Goal: Information Seeking & Learning: Understand process/instructions

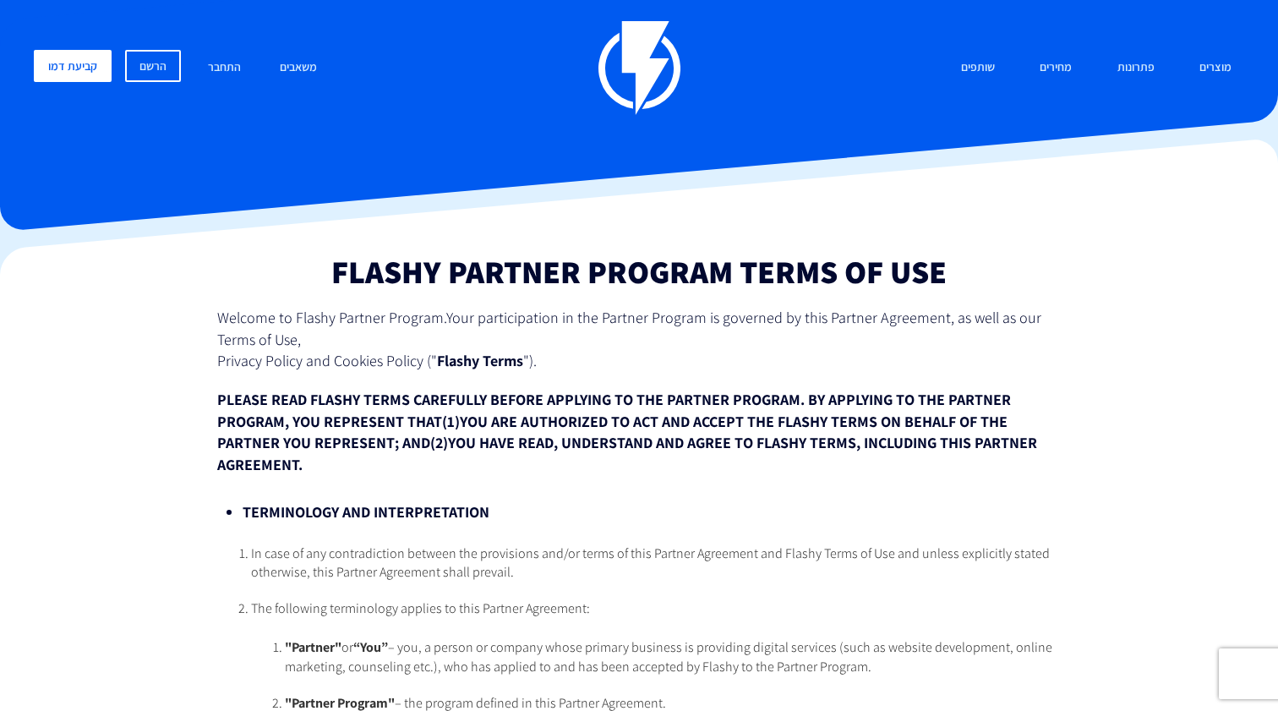
drag, startPoint x: 263, startPoint y: 314, endPoint x: 482, endPoint y: 453, distance: 259.6
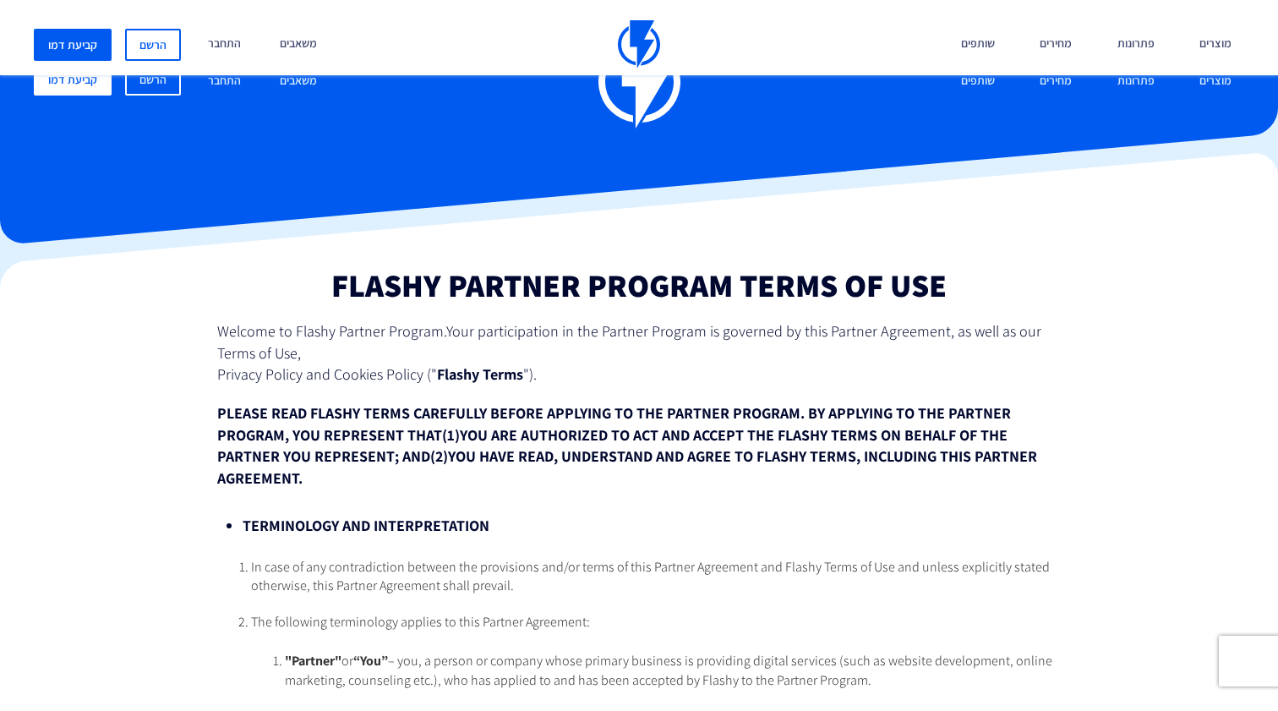
scroll to position [3892, 0]
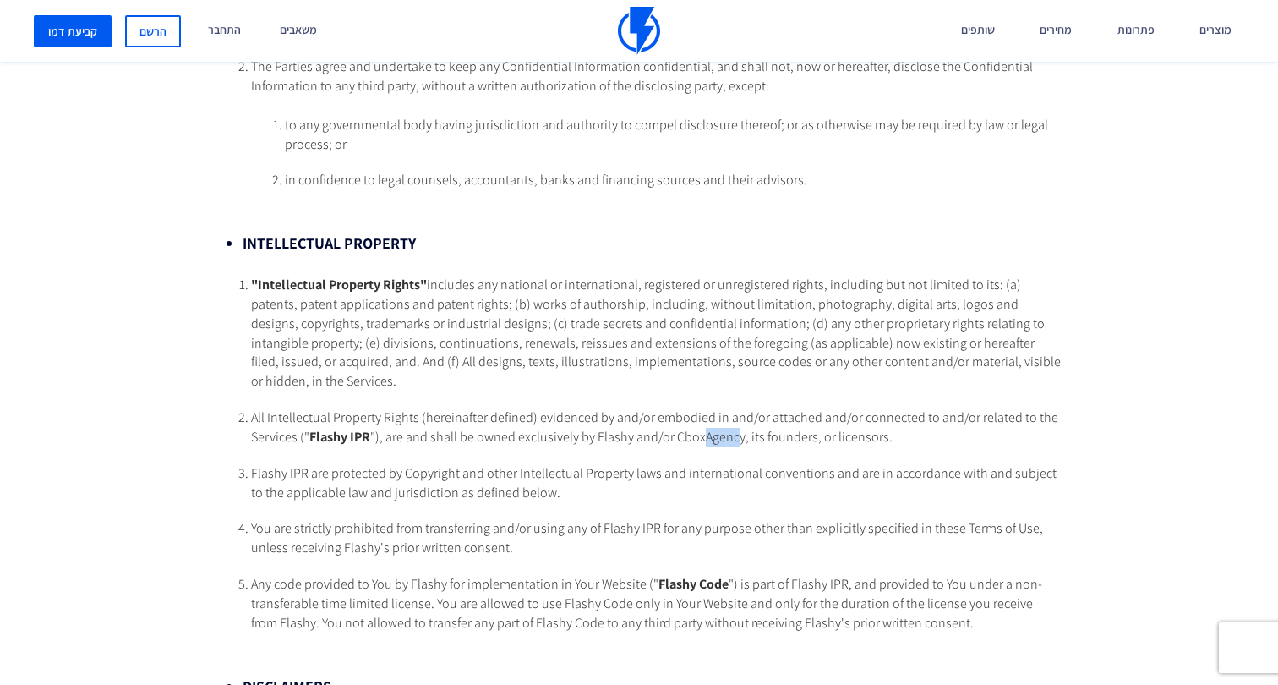
click at [657, 408] on span "All Intellectual Property Rights (hereinafter defined) evidenced by and/or embo…" at bounding box center [654, 426] width 807 height 37
click at [652, 353] on ol ""Intellectual Property Rights" includes any national or international, register…" at bounding box center [639, 455] width 844 height 358
click at [584, 408] on span "All Intellectual Property Rights (hereinafter defined) evidenced by and/or embo…" at bounding box center [654, 426] width 807 height 37
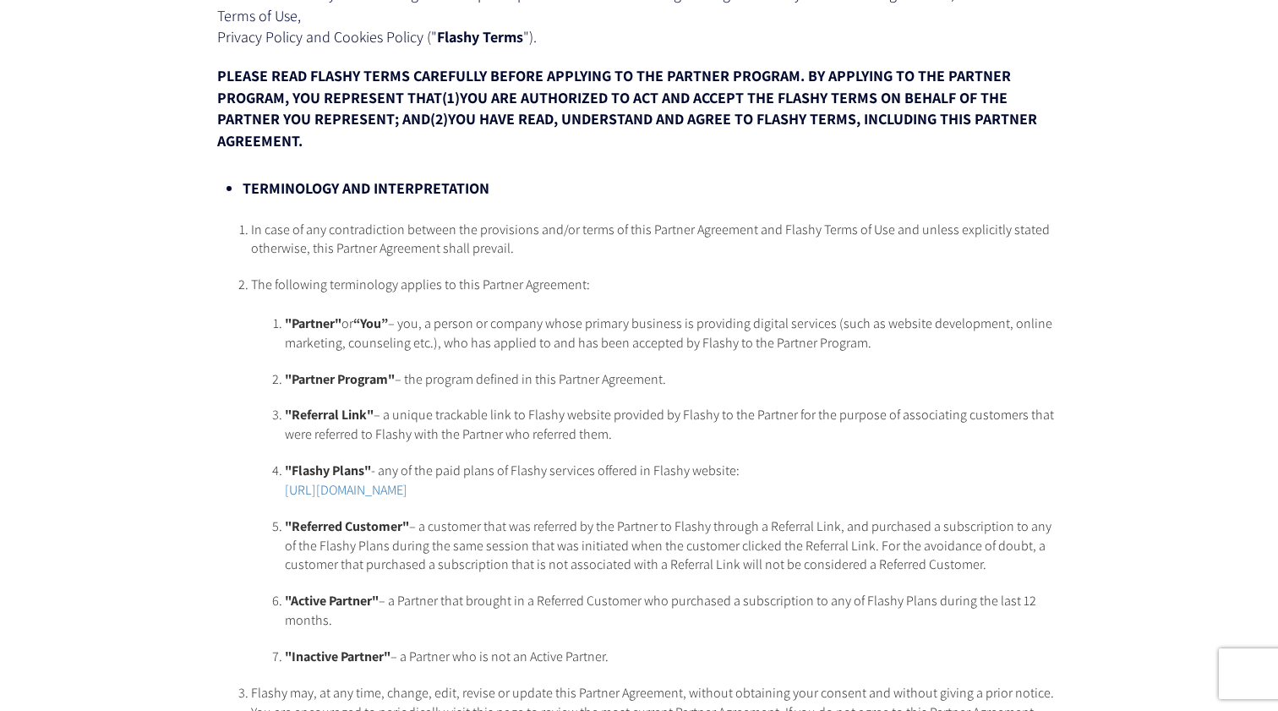
scroll to position [495, 0]
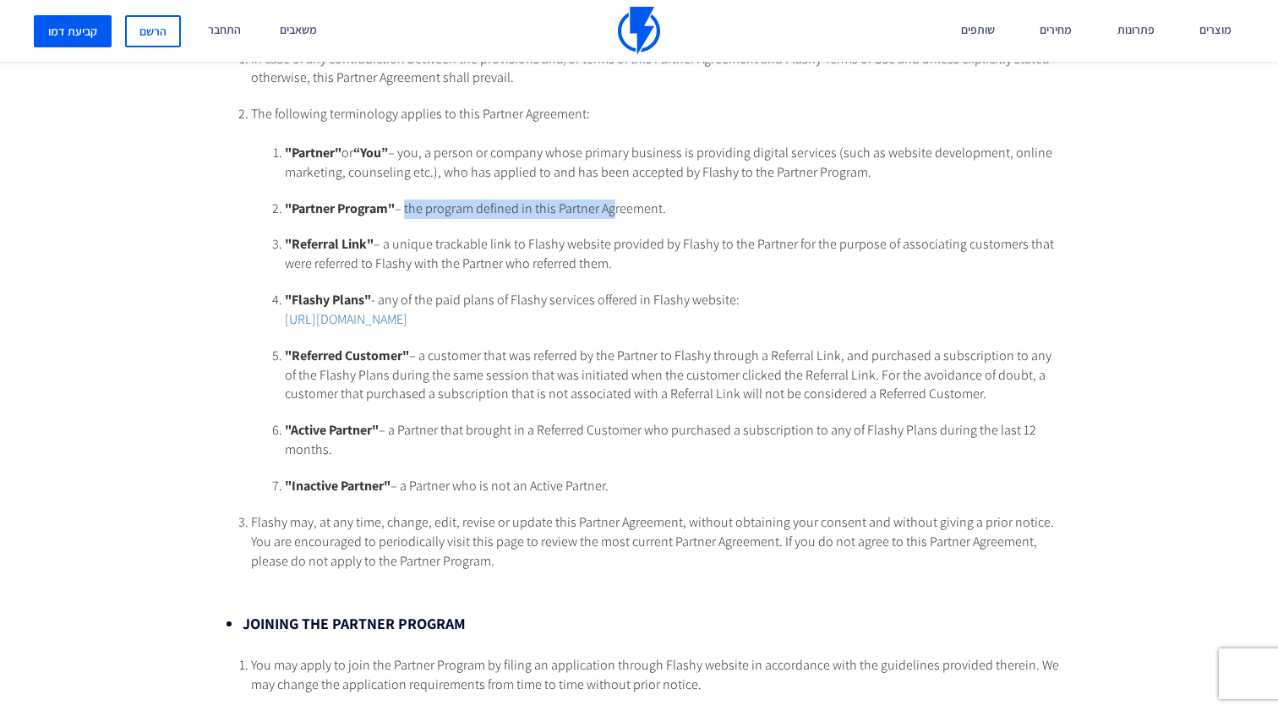
drag, startPoint x: 511, startPoint y: 200, endPoint x: 609, endPoint y: 205, distance: 98.2
click at [609, 205] on span ""Partner Program" – the program defined in this Partner Agreement." at bounding box center [475, 209] width 381 height 18
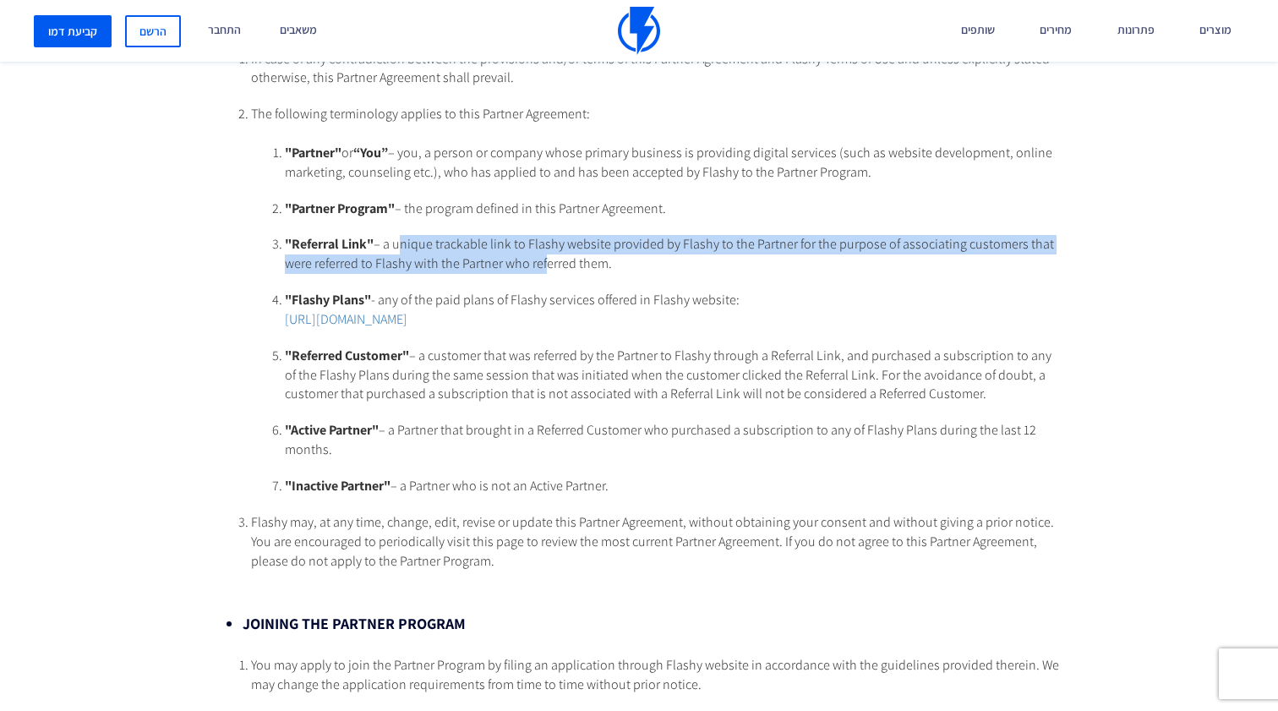
drag, startPoint x: 398, startPoint y: 241, endPoint x: 555, endPoint y: 255, distance: 157.1
click at [555, 256] on span ""Referral Link" – a unique trackable link to Flashy website provided by Flashy …" at bounding box center [669, 253] width 769 height 37
click at [555, 255] on span ""Referral Link" – a unique trackable link to Flashy website provided by Flashy …" at bounding box center [669, 253] width 769 height 37
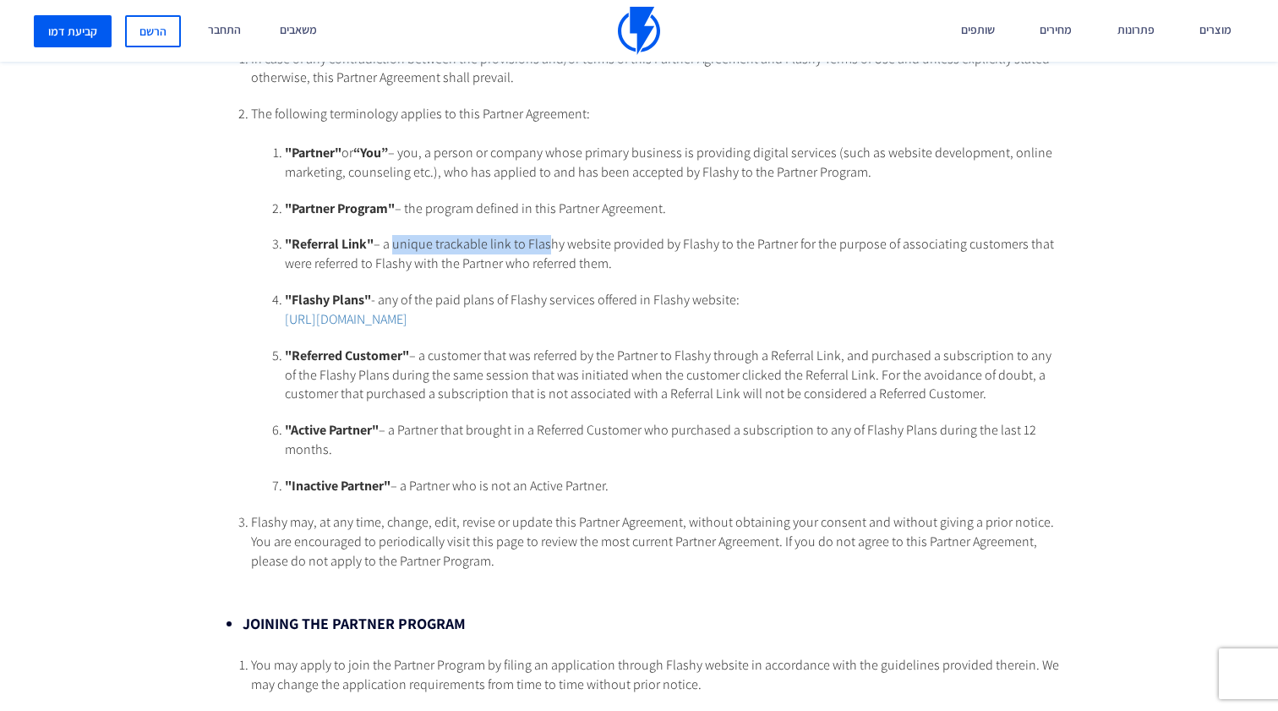
drag, startPoint x: 409, startPoint y: 238, endPoint x: 568, endPoint y: 247, distance: 159.2
click at [568, 247] on li ""Referral Link" – a unique trackable link to Flashy website provided by Flashy …" at bounding box center [673, 254] width 776 height 39
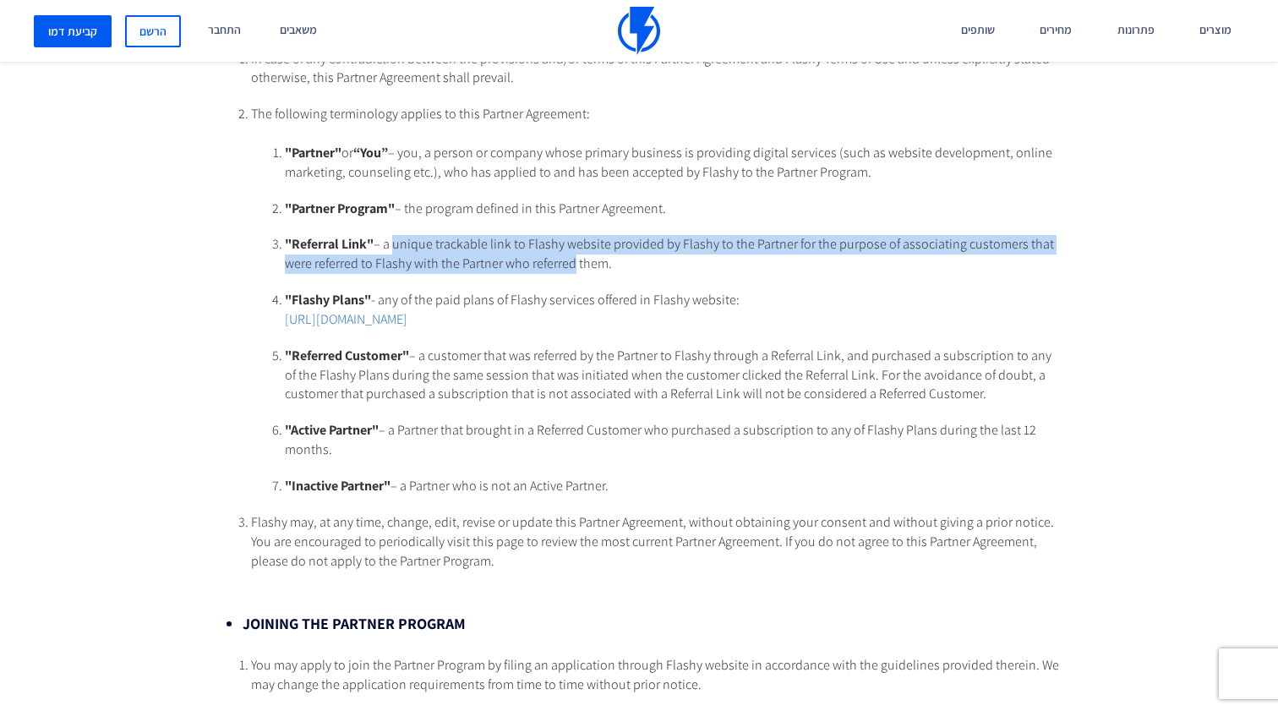
click at [568, 247] on li ""Referral Link" – a unique trackable link to Flashy website provided by Flashy …" at bounding box center [673, 254] width 776 height 39
drag, startPoint x: 422, startPoint y: 238, endPoint x: 543, endPoint y: 255, distance: 122.1
click at [543, 255] on span ""Referral Link" – a unique trackable link to Flashy website provided by Flashy …" at bounding box center [669, 253] width 769 height 37
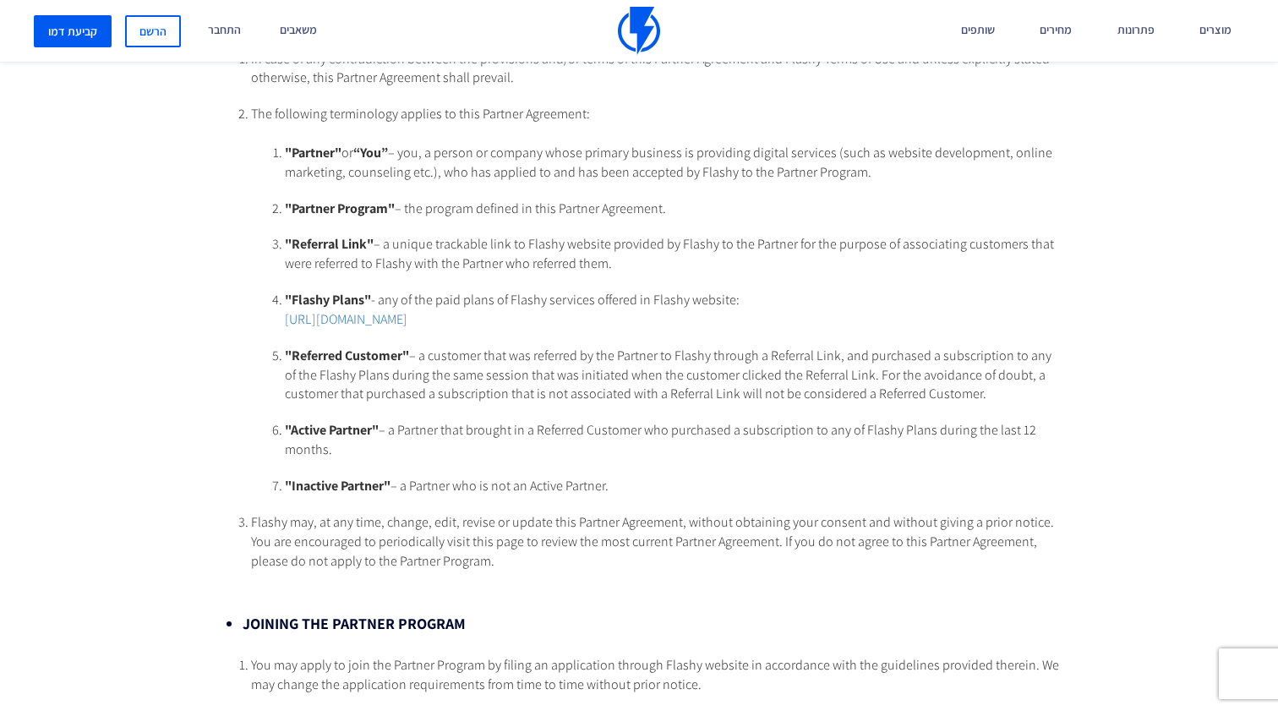
drag, startPoint x: 581, startPoint y: 237, endPoint x: 609, endPoint y: 257, distance: 34.5
click at [609, 257] on span ""Referral Link" – a unique trackable link to Flashy website provided by Flashy …" at bounding box center [669, 253] width 769 height 37
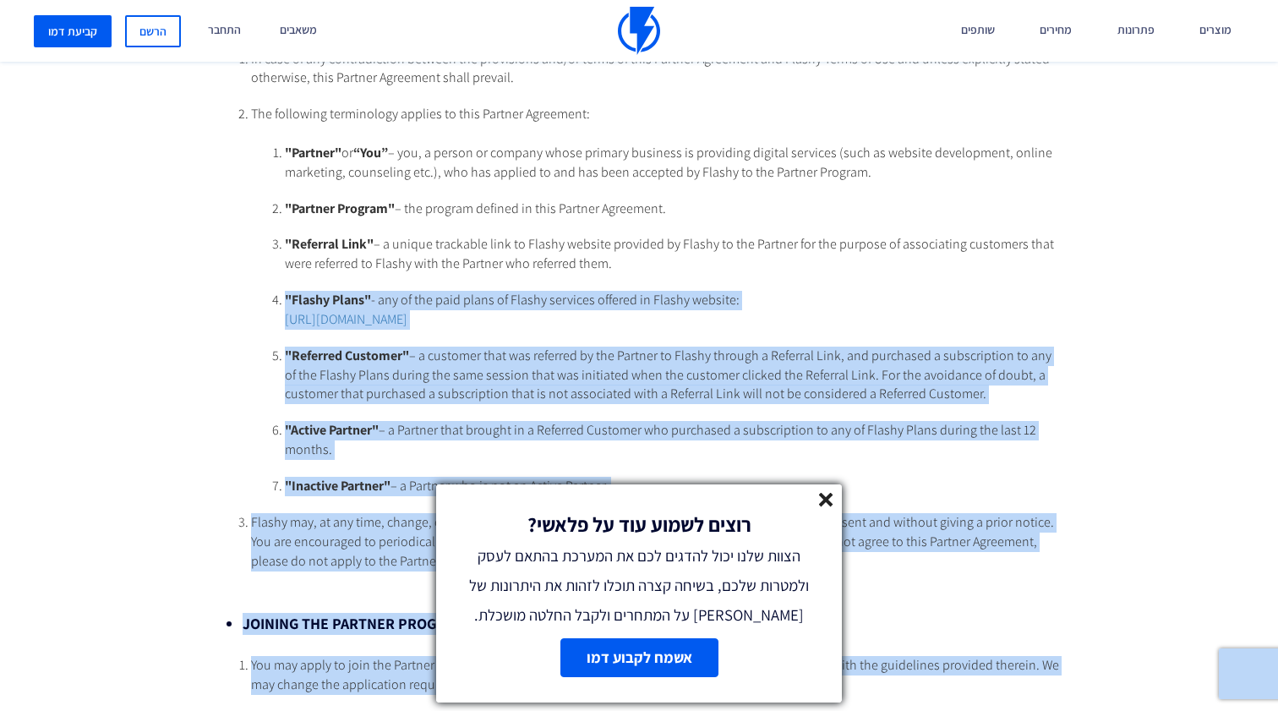
drag, startPoint x: 703, startPoint y: 238, endPoint x: 729, endPoint y: 270, distance: 40.8
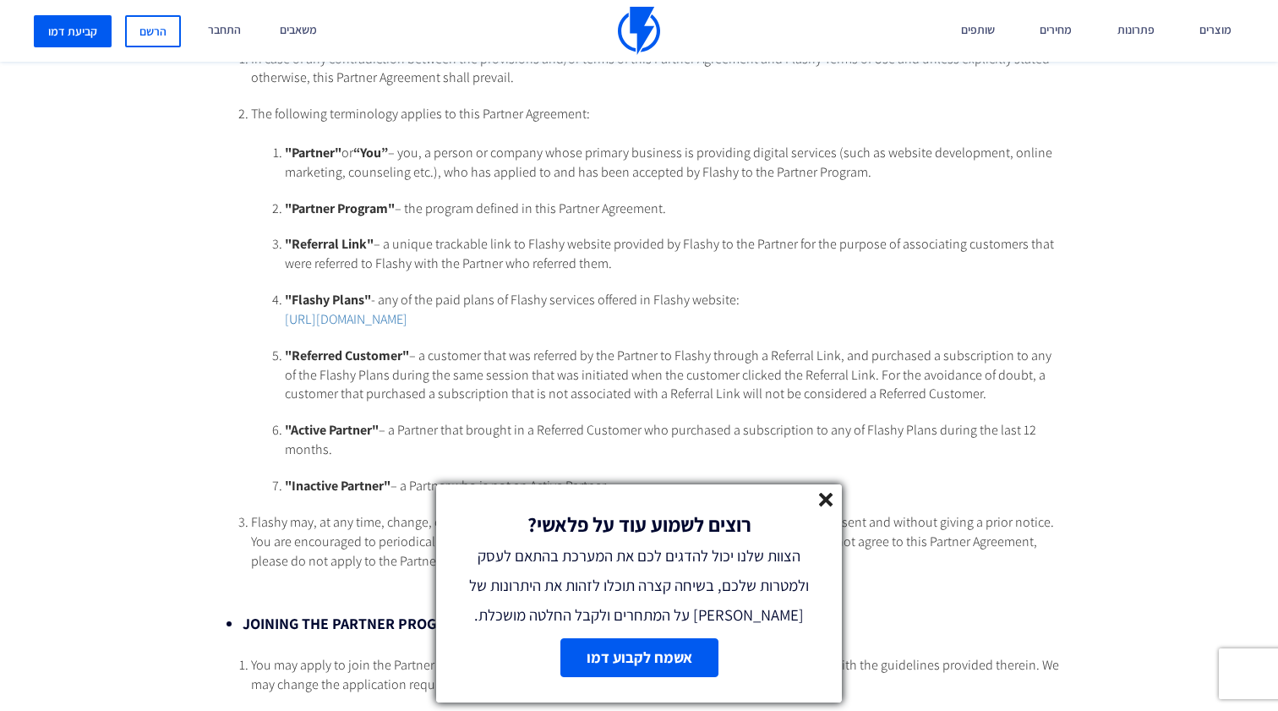
click at [729, 270] on ol ""Partner" or “You” – you, a person or company whose primary business is providi…" at bounding box center [656, 320] width 810 height 353
click at [825, 505] on icon at bounding box center [826, 500] width 14 height 14
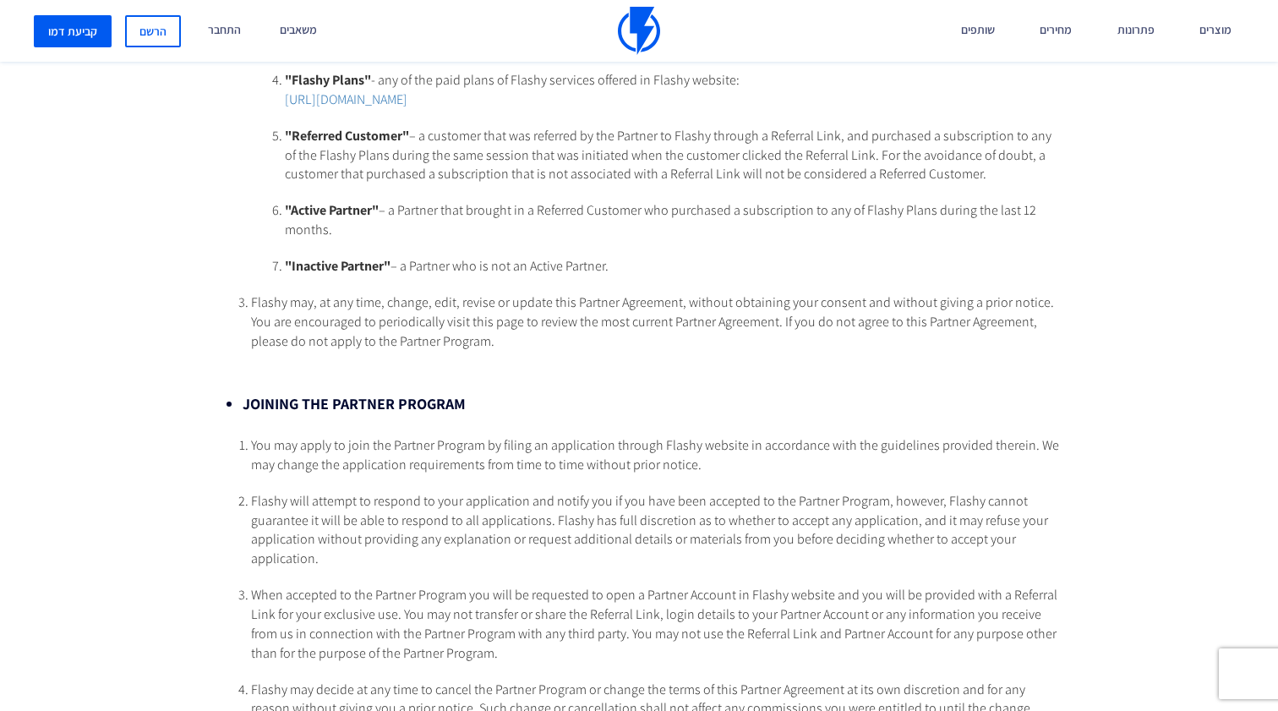
scroll to position [704, 0]
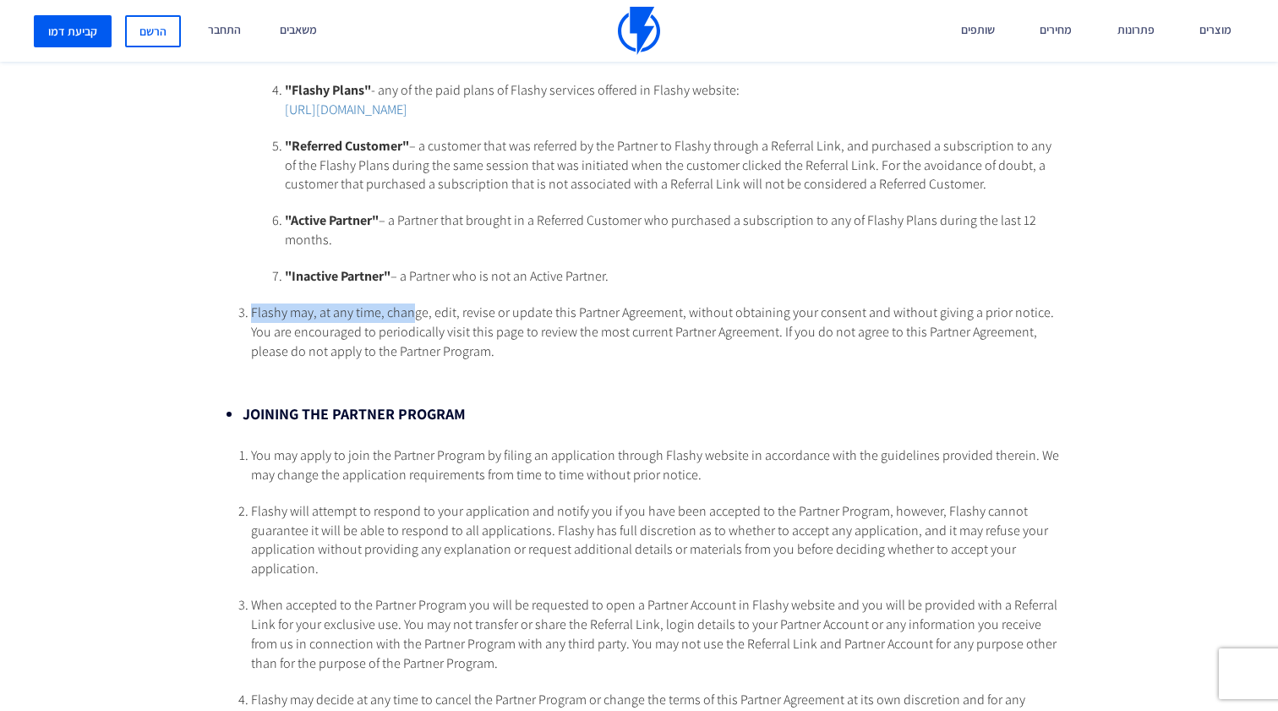
drag, startPoint x: 249, startPoint y: 300, endPoint x: 414, endPoint y: 306, distance: 165.0
click at [413, 306] on ol "In case of any contradiction between the provisions and/or terms of this Partne…" at bounding box center [639, 101] width 844 height 522
click at [414, 306] on span "Flashy may, at any time, change, edit, revise or update this Partner Agreement,…" at bounding box center [652, 332] width 803 height 57
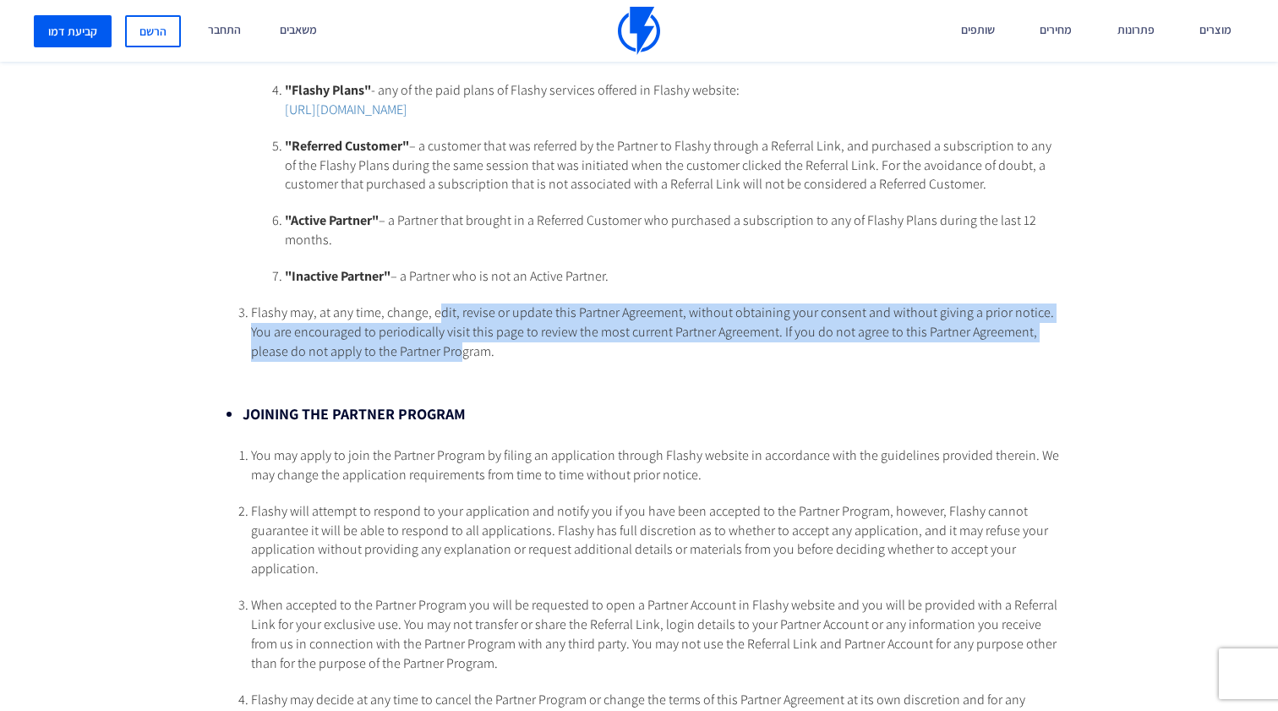
drag, startPoint x: 435, startPoint y: 302, endPoint x: 461, endPoint y: 347, distance: 51.9
click at [461, 347] on span "Flashy may, at any time, change, edit, revise or update this Partner Agreement,…" at bounding box center [652, 332] width 803 height 57
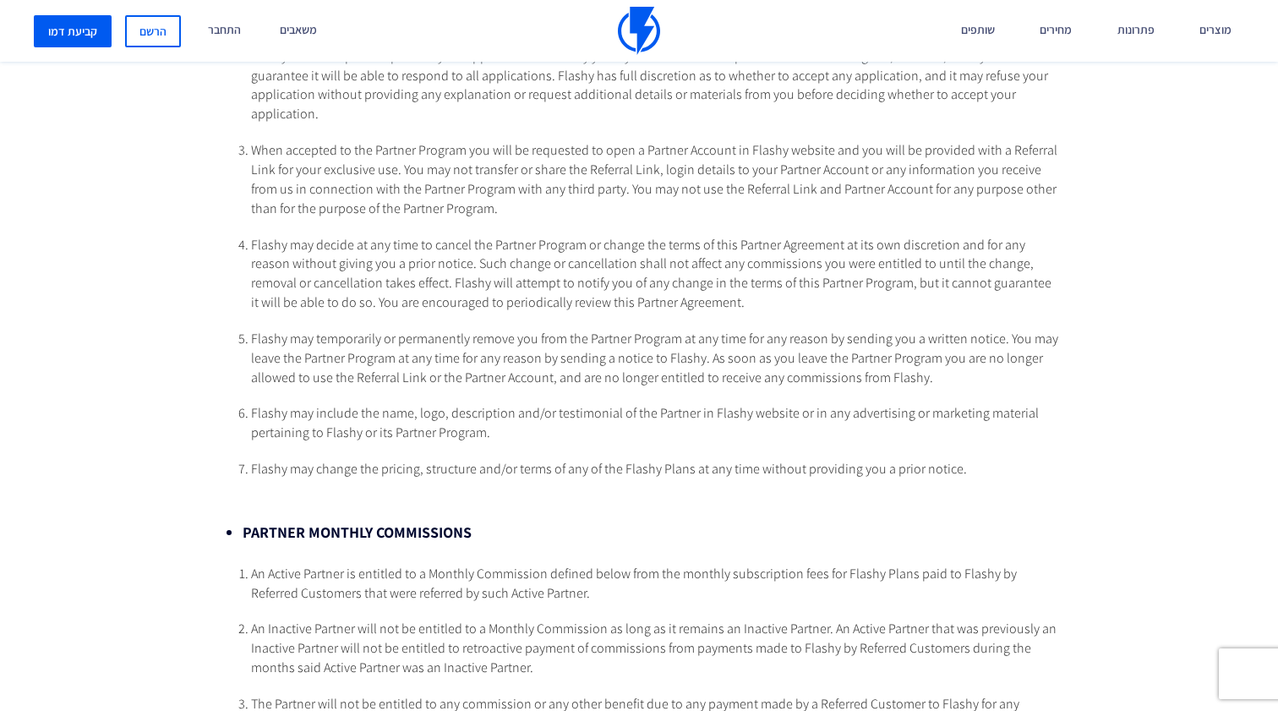
scroll to position [1169, 0]
